Goal: Task Accomplishment & Management: Use online tool/utility

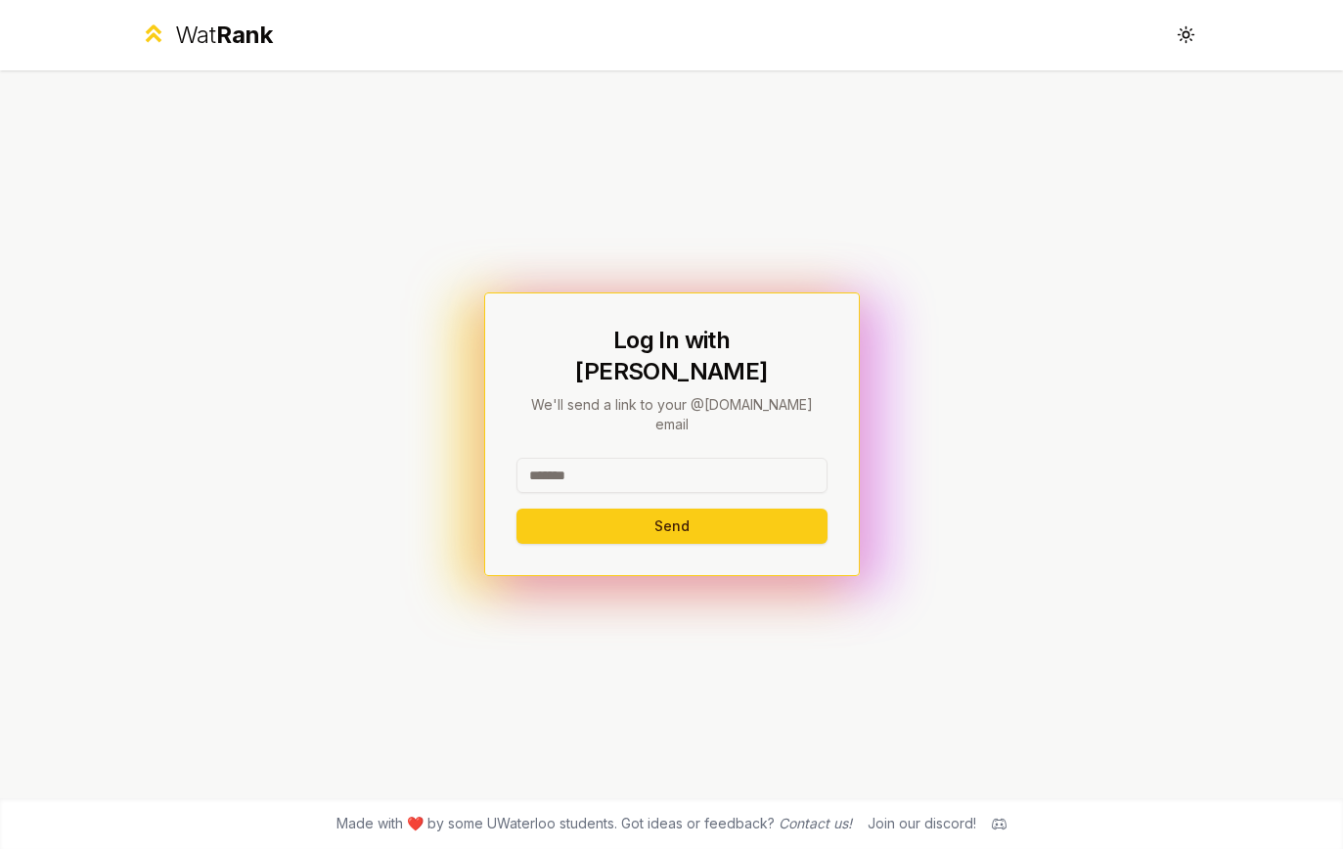
click at [691, 458] on input at bounding box center [671, 475] width 311 height 35
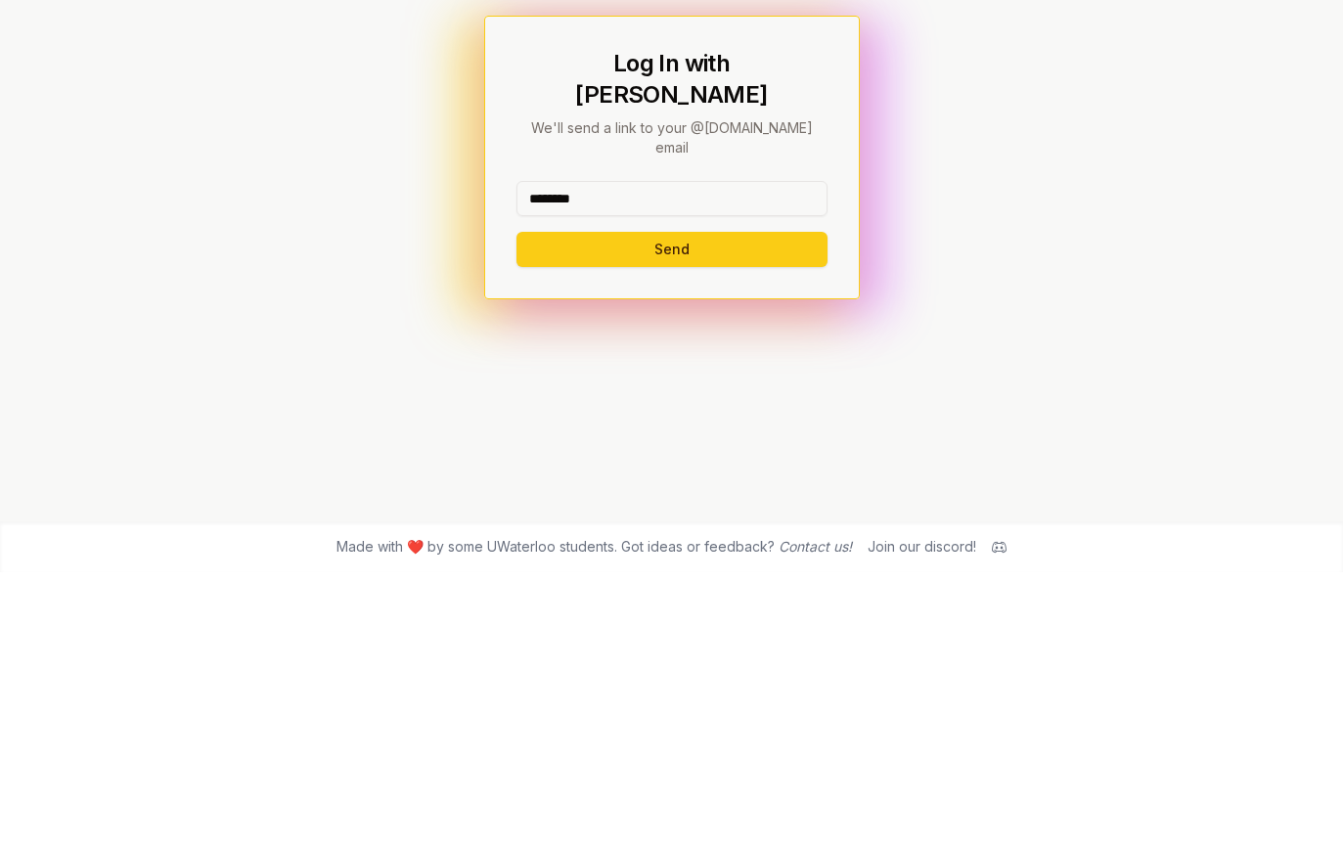
type input "********"
click at [788, 509] on button "Send" at bounding box center [671, 526] width 311 height 35
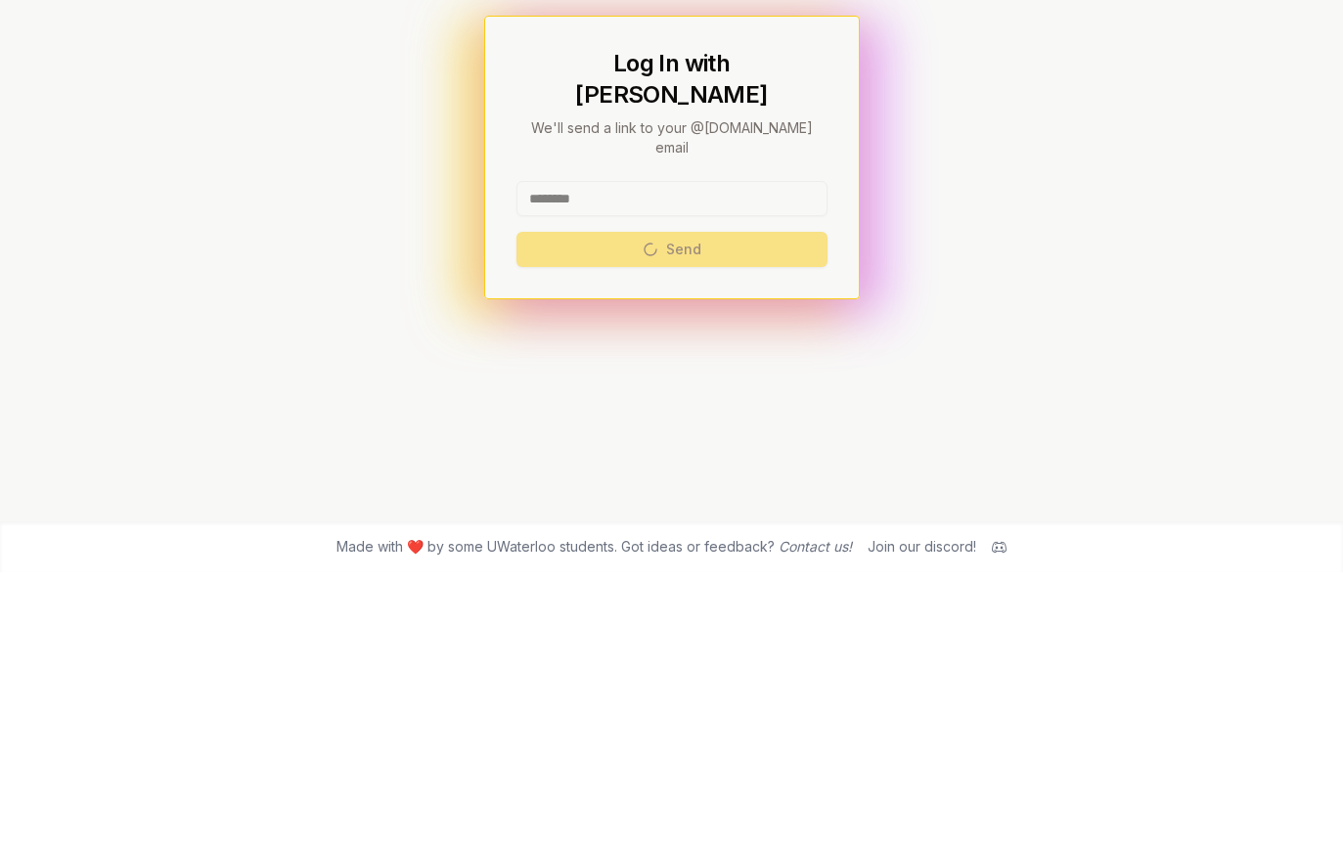
scroll to position [28, 0]
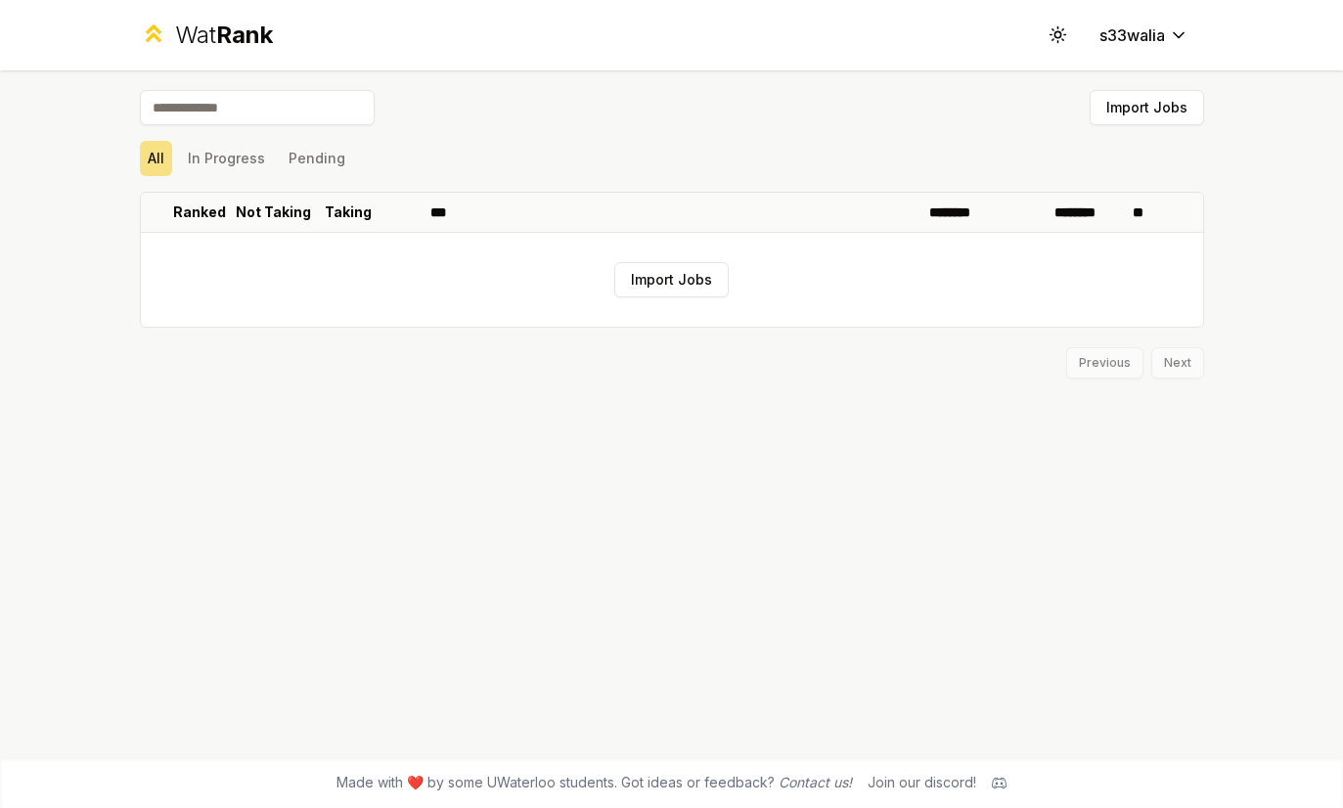
click at [188, 63] on div "Wat Rank Toggle theme s33walia" at bounding box center [672, 35] width 1127 height 70
click at [1175, 116] on button "Import Jobs" at bounding box center [1147, 107] width 114 height 35
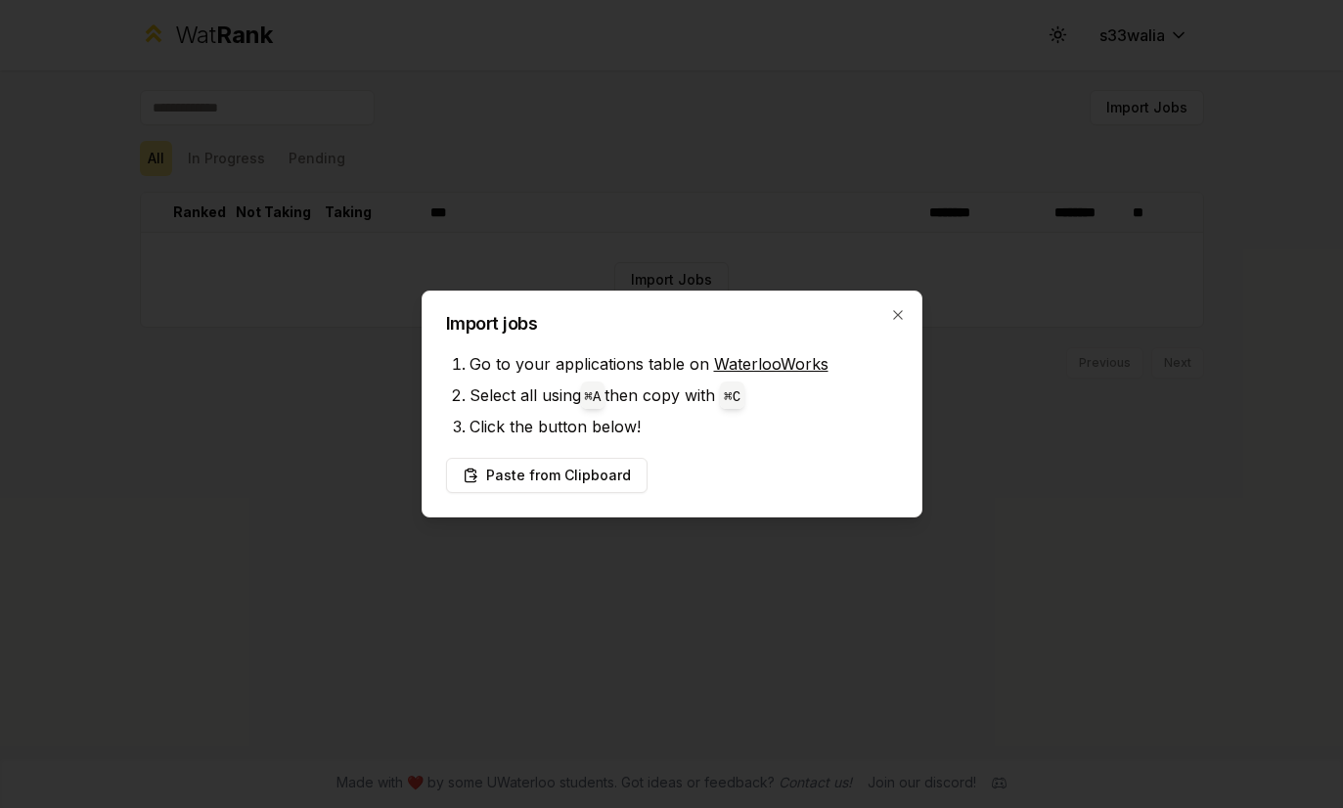
click at [912, 313] on div "Import jobs Go to your applications table on WaterlooWorks Select all using ⌘ A…" at bounding box center [672, 403] width 501 height 227
click at [891, 318] on icon "button" at bounding box center [898, 315] width 16 height 16
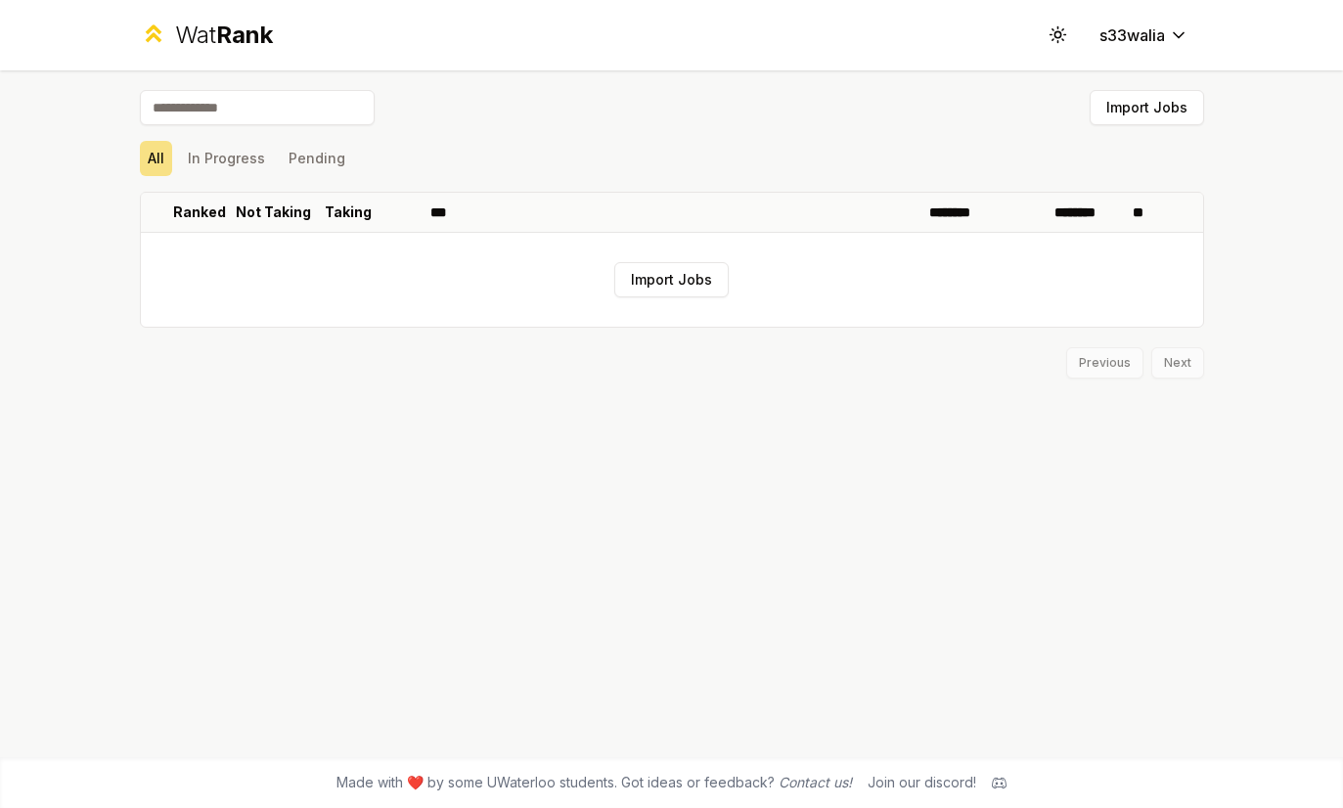
click at [174, 102] on input at bounding box center [257, 107] width 235 height 35
type input "******"
click at [209, 164] on button "In Progress" at bounding box center [226, 158] width 93 height 35
click at [302, 166] on button "Pending" at bounding box center [317, 158] width 72 height 35
click at [156, 168] on button "All" at bounding box center [156, 158] width 32 height 35
